Goal: Information Seeking & Learning: Learn about a topic

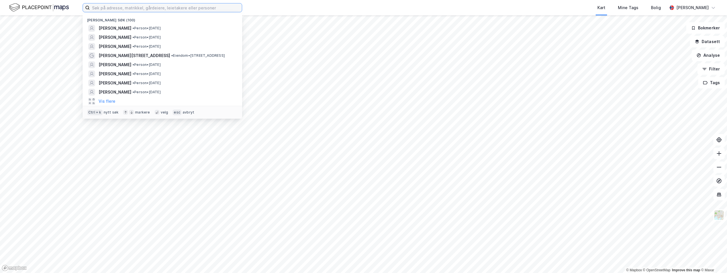
click at [122, 8] on input at bounding box center [166, 7] width 152 height 9
paste input "[PERSON_NAME] «Becs» [PERSON_NAME]"
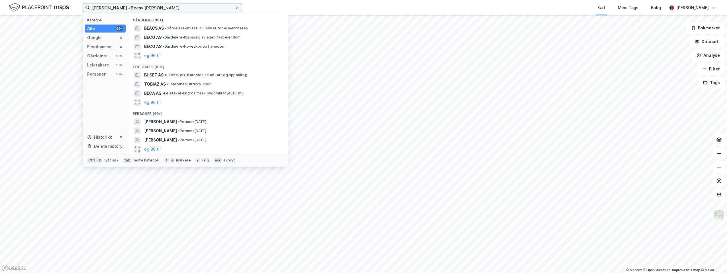
click at [121, 7] on input "[PERSON_NAME] «Becs» [PERSON_NAME]" at bounding box center [162, 7] width 145 height 9
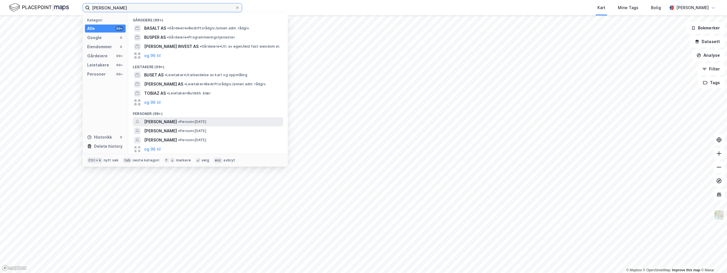
type input "[PERSON_NAME]"
click at [176, 123] on span "[PERSON_NAME]" at bounding box center [160, 121] width 33 height 7
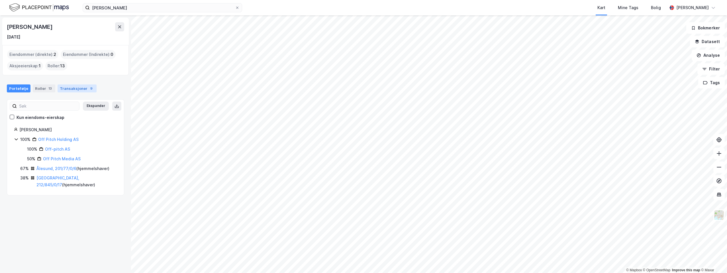
click at [73, 87] on div "Transaksjoner 9" at bounding box center [77, 88] width 39 height 8
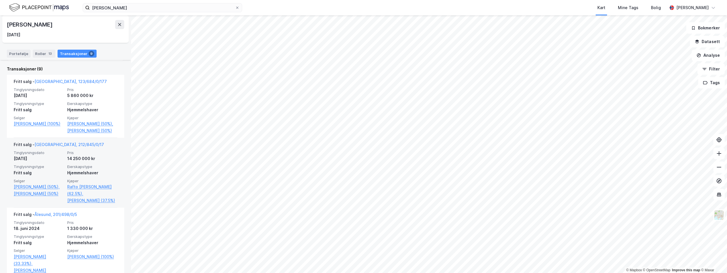
scroll to position [107, 0]
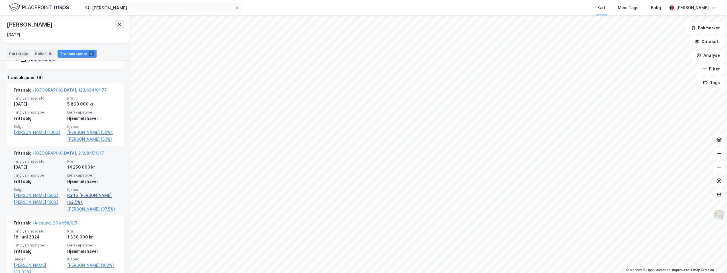
click at [86, 200] on link "Rafto [PERSON_NAME] (62.5%)," at bounding box center [92, 199] width 50 height 14
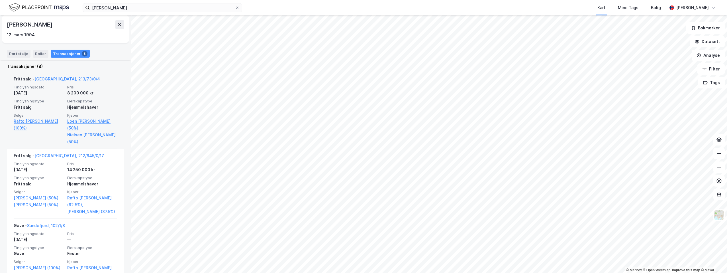
scroll to position [143, 0]
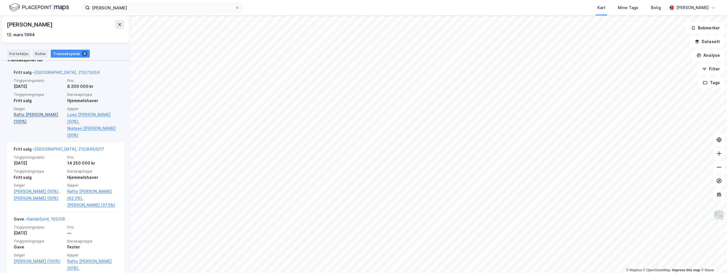
click at [39, 115] on link "Rafto [PERSON_NAME] (100%)" at bounding box center [39, 118] width 50 height 14
click at [39, 114] on link "Rafto [PERSON_NAME] (100%)" at bounding box center [39, 118] width 50 height 14
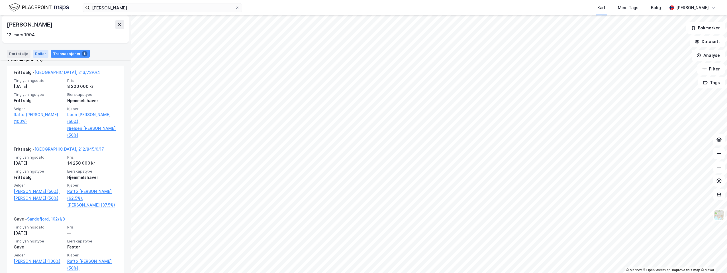
click at [40, 51] on div "Roller" at bounding box center [41, 54] width 16 height 8
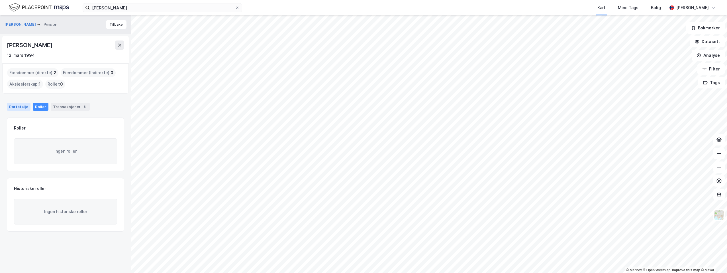
click at [23, 106] on div "Portefølje" at bounding box center [19, 107] width 24 height 8
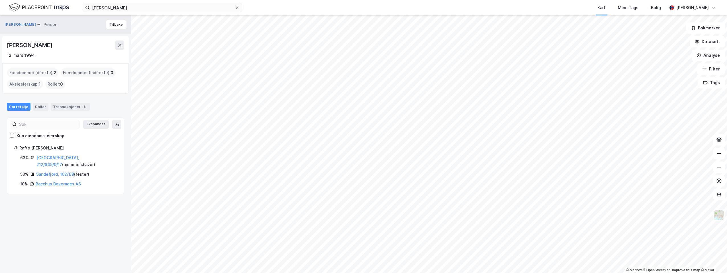
drag, startPoint x: 66, startPoint y: 148, endPoint x: 25, endPoint y: 144, distance: 41.2
click at [25, 145] on div "Rafto [PERSON_NAME]" at bounding box center [68, 148] width 98 height 7
drag, startPoint x: 25, startPoint y: 144, endPoint x: 28, endPoint y: 146, distance: 3.3
click at [28, 146] on div "Rafto [PERSON_NAME]" at bounding box center [68, 148] width 98 height 7
drag, startPoint x: 19, startPoint y: 147, endPoint x: 66, endPoint y: 149, distance: 46.2
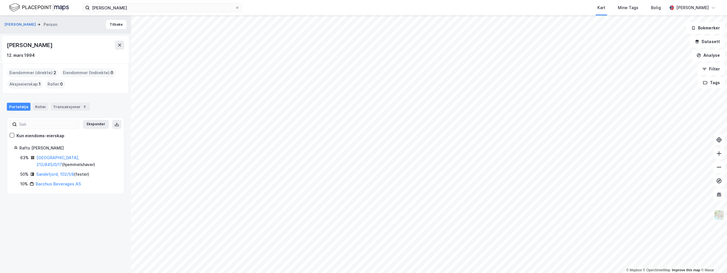
click at [66, 149] on div "Rafto [PERSON_NAME]" at bounding box center [68, 148] width 98 height 7
drag, startPoint x: 66, startPoint y: 149, endPoint x: 51, endPoint y: 147, distance: 14.9
copy div "Rafto [PERSON_NAME]"
click at [111, 24] on button "Tilbake" at bounding box center [116, 24] width 21 height 9
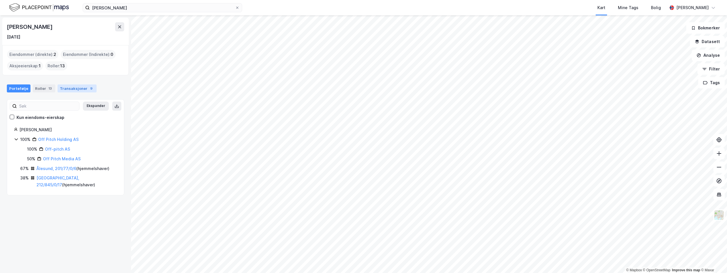
click at [75, 87] on div "Transaksjoner 9" at bounding box center [77, 88] width 39 height 8
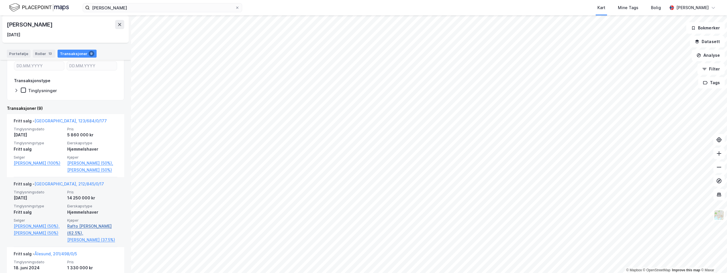
scroll to position [143, 0]
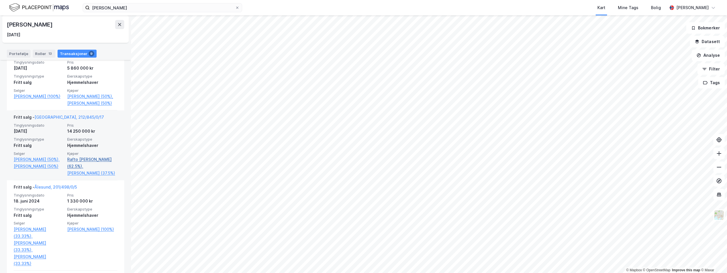
click at [84, 165] on link "Rafto [PERSON_NAME] (62.5%)," at bounding box center [92, 163] width 50 height 14
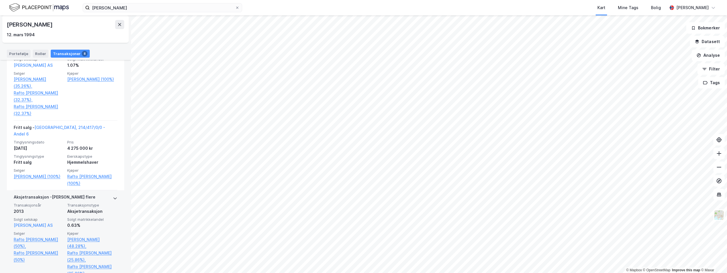
scroll to position [483, 0]
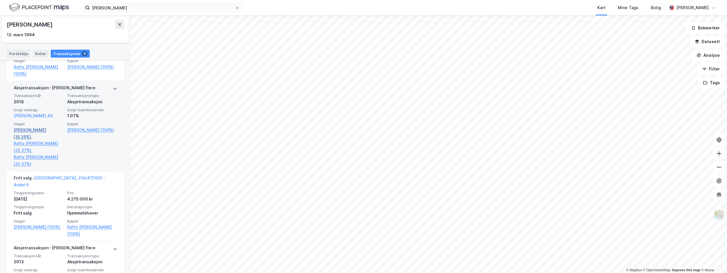
click at [31, 129] on link "[PERSON_NAME] (35.26%)," at bounding box center [39, 134] width 50 height 14
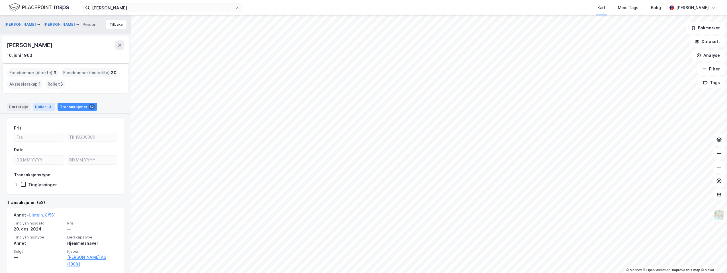
click at [47, 105] on div "3" at bounding box center [50, 107] width 6 height 6
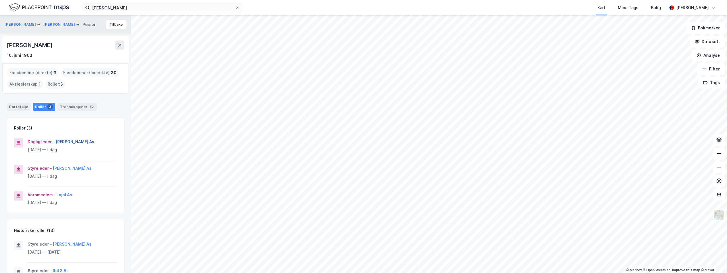
click at [0, 0] on button "[PERSON_NAME] As" at bounding box center [0, 0] width 0 height 0
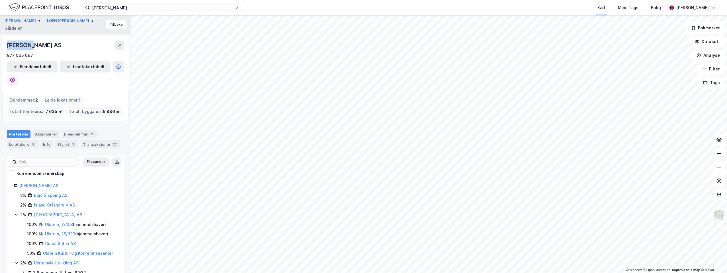
drag, startPoint x: 34, startPoint y: 44, endPoint x: 7, endPoint y: 44, distance: 26.2
click at [7, 44] on div "[PERSON_NAME] AS" at bounding box center [35, 44] width 56 height 9
drag, startPoint x: 7, startPoint y: 44, endPoint x: 11, endPoint y: 43, distance: 3.8
copy div "[PERSON_NAME] AS"
click at [115, 25] on button "Tilbake" at bounding box center [116, 24] width 21 height 9
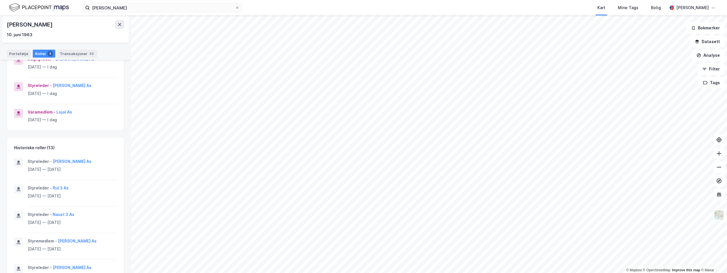
scroll to position [86, 0]
click at [0, 0] on button "[PERSON_NAME] As" at bounding box center [0, 0] width 0 height 0
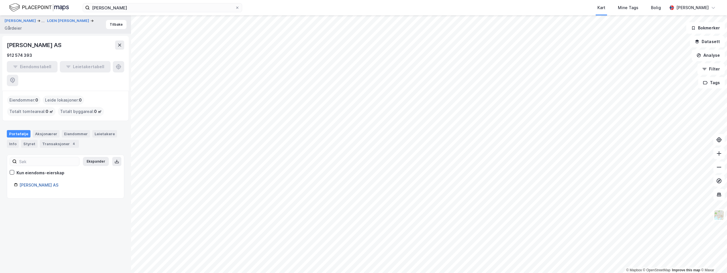
click at [35, 182] on link "[PERSON_NAME] AS" at bounding box center [38, 184] width 39 height 5
